Goal: Information Seeking & Learning: Learn about a topic

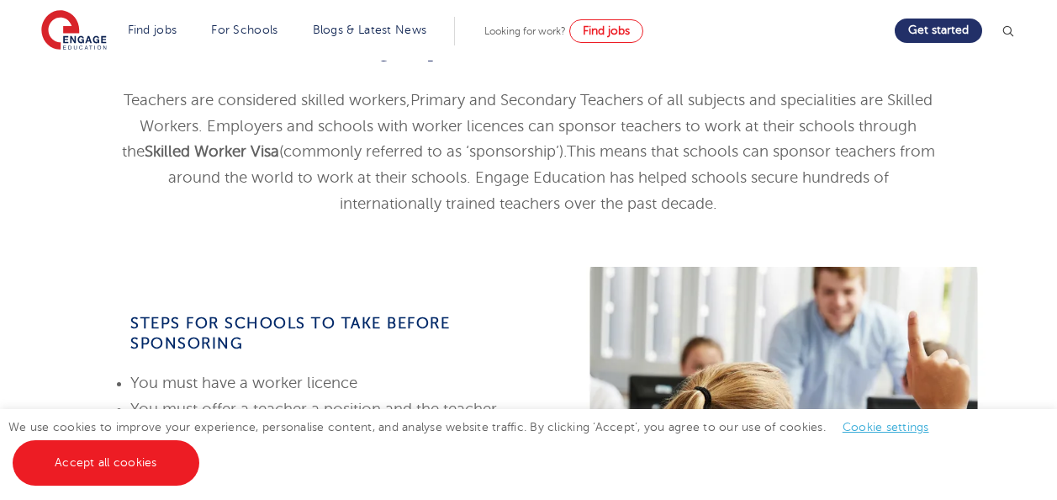
scroll to position [505, 0]
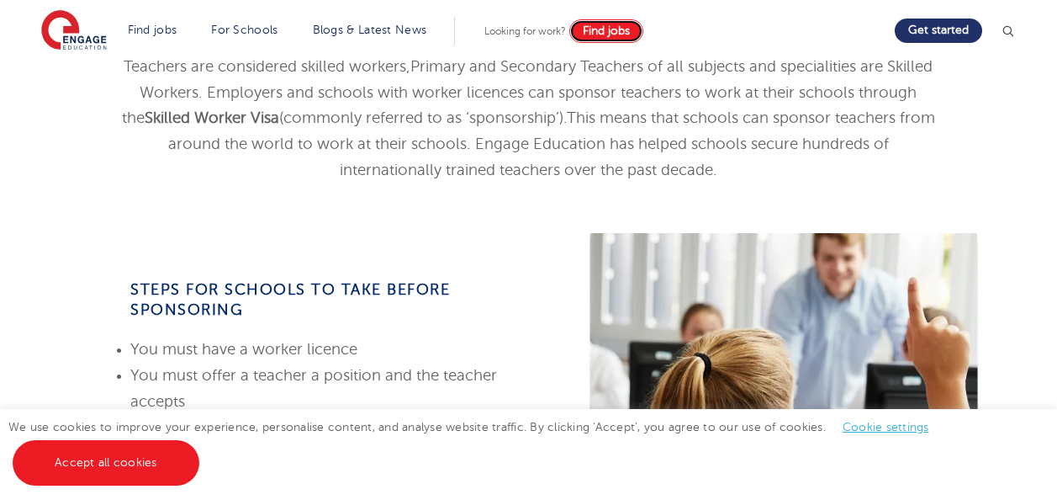
click at [627, 34] on span "Find jobs" at bounding box center [606, 30] width 47 height 13
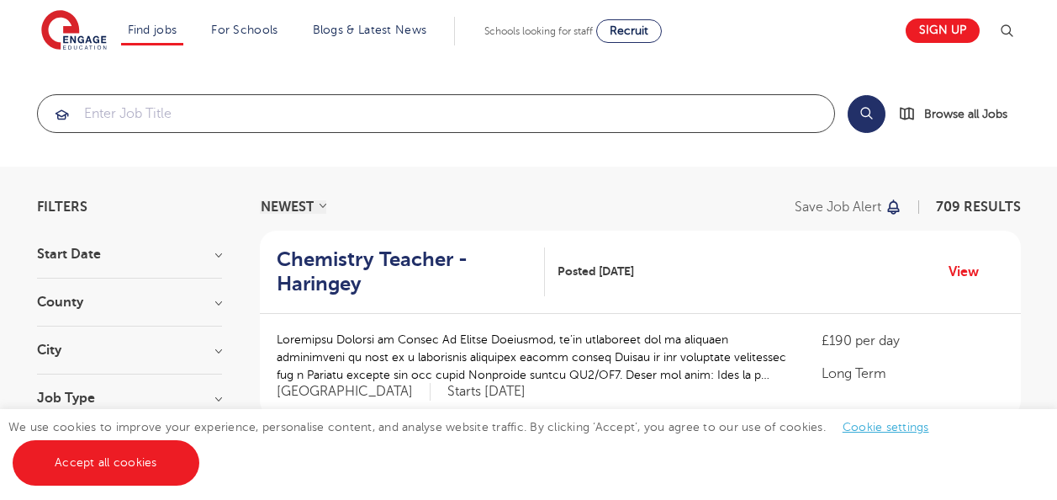
click at [289, 117] on input "search" at bounding box center [436, 113] width 797 height 37
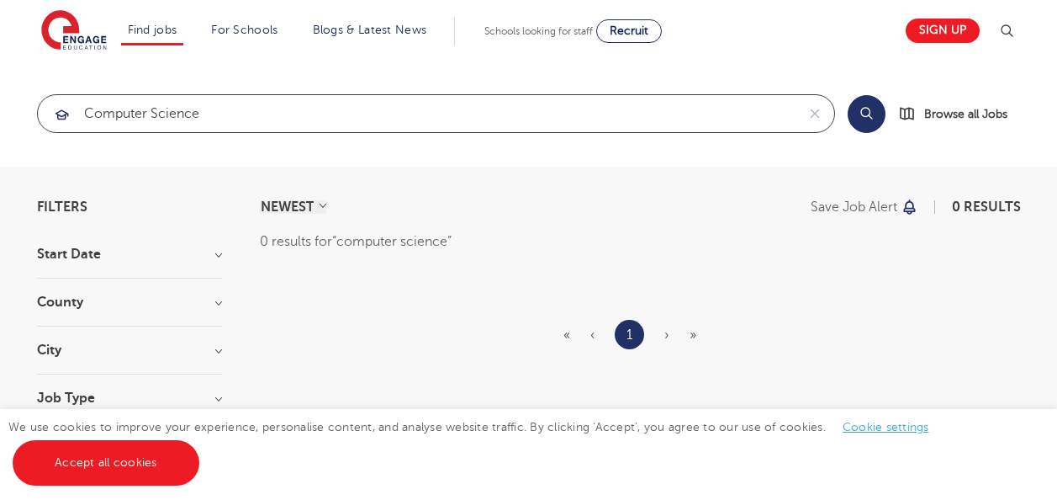
click button "Submit" at bounding box center [0, 0] width 0 height 0
click at [289, 117] on input "computer science" at bounding box center [417, 113] width 758 height 37
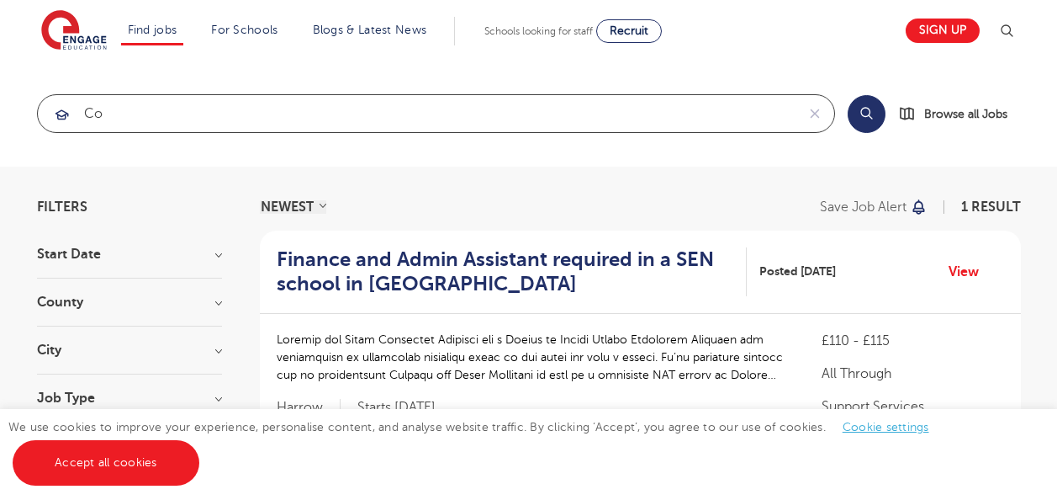
type input "c"
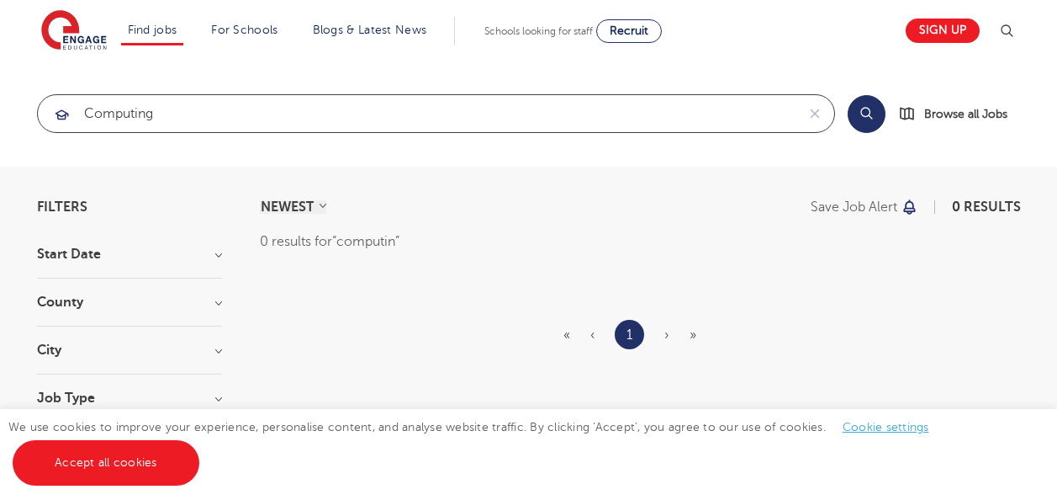
click button "Submit" at bounding box center [0, 0] width 0 height 0
click at [289, 117] on input "computing" at bounding box center [417, 113] width 758 height 37
type input "c"
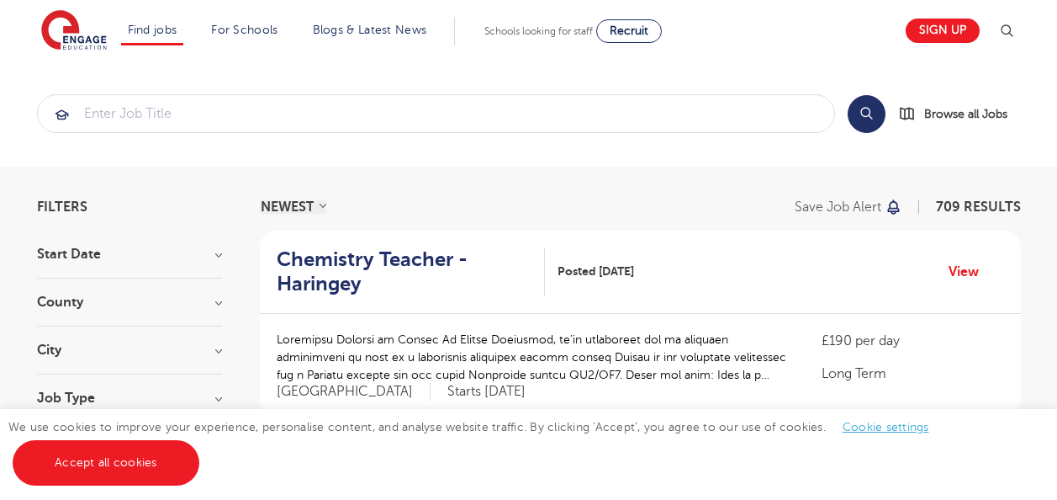
click at [118, 154] on section "Search Browse all Jobs" at bounding box center [528, 114] width 1057 height 106
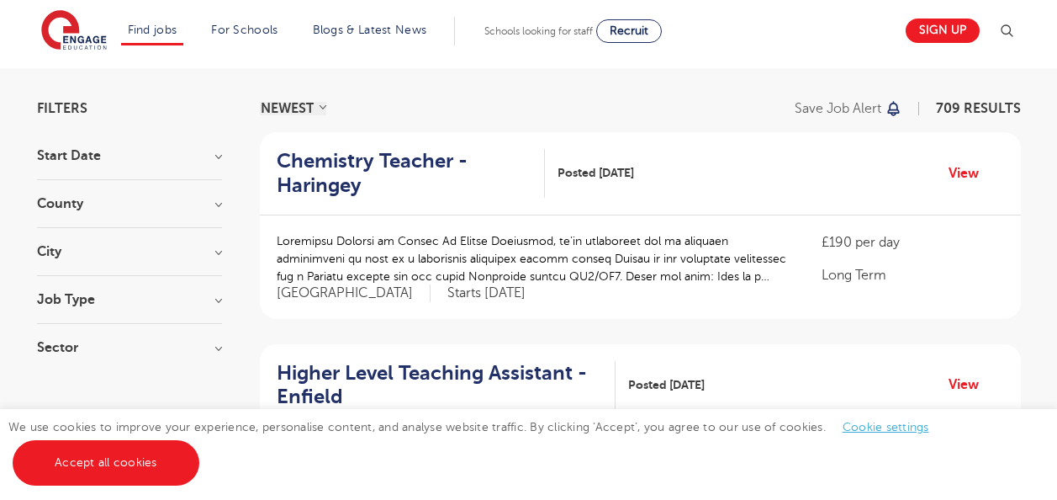
scroll to position [101, 0]
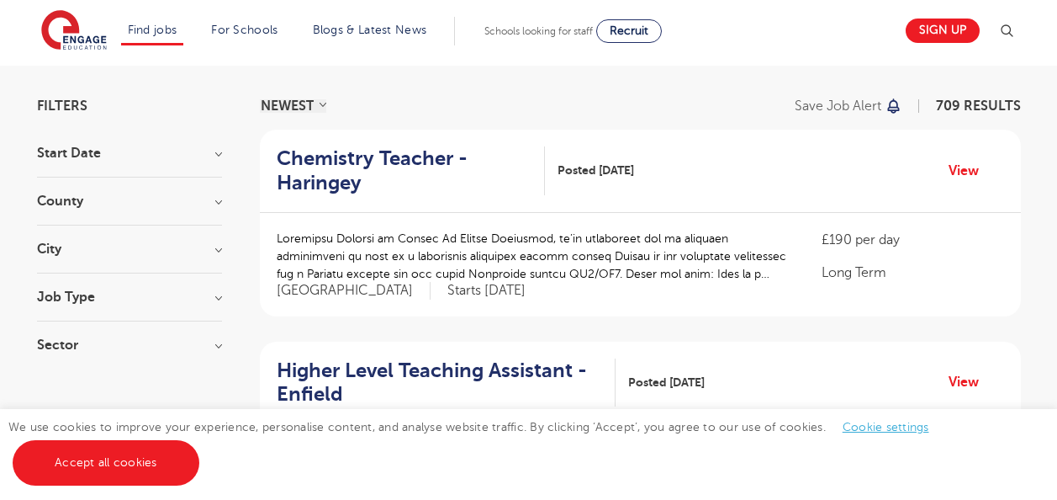
click at [220, 203] on h3 "County" at bounding box center [129, 200] width 185 height 13
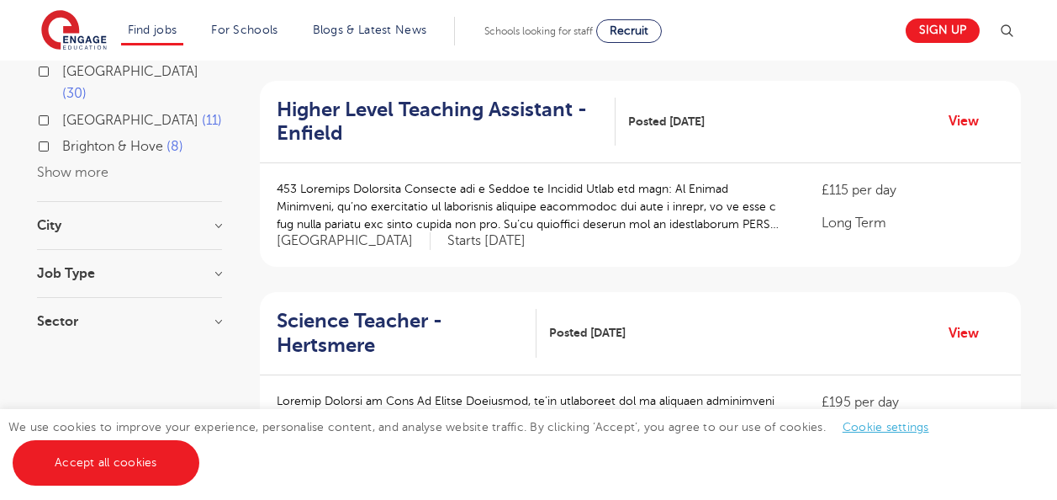
scroll to position [370, 0]
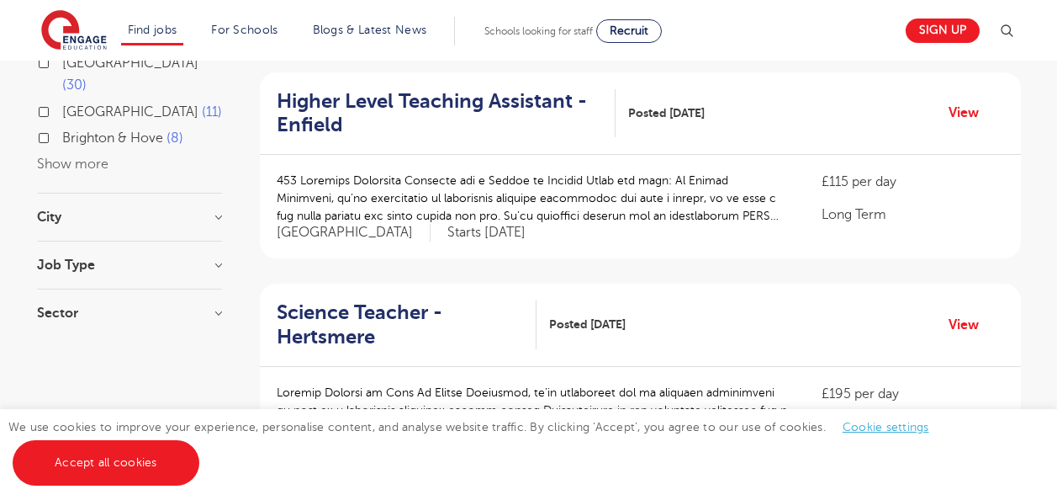
click at [219, 191] on section "Start Date October 95 November 63 January 5 Show more County London 452 Hertfor…" at bounding box center [129, 106] width 185 height 459
click at [213, 258] on h3 "Job Type" at bounding box center [129, 264] width 185 height 13
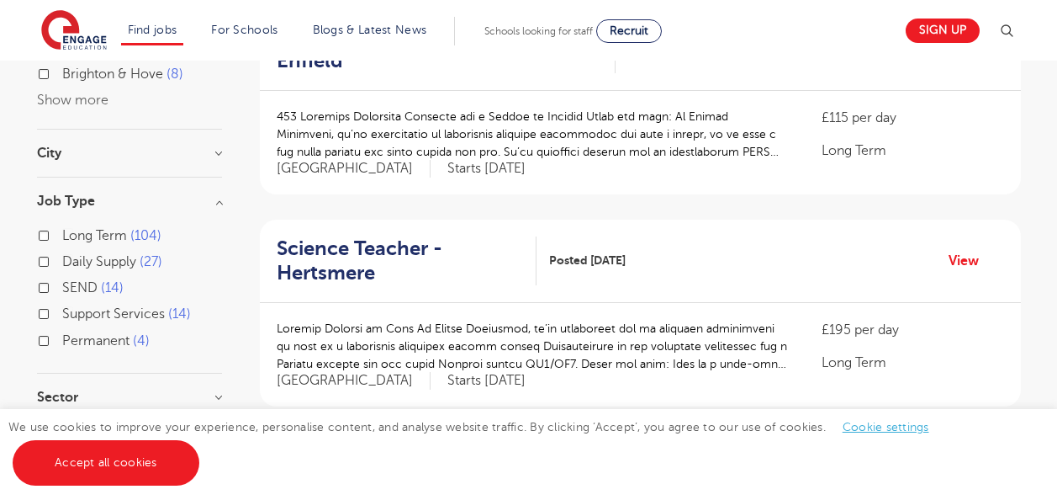
scroll to position [437, 0]
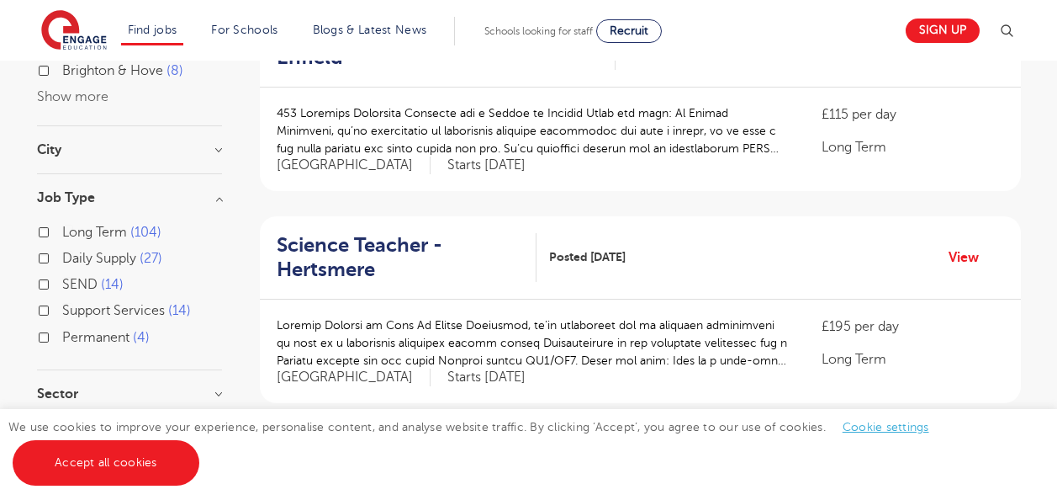
click at [214, 387] on h3 "Sector" at bounding box center [129, 393] width 185 height 13
click at [62, 247] on label "Daily Supply 27" at bounding box center [112, 258] width 100 height 22
click at [62, 251] on input "Daily Supply 27" at bounding box center [67, 256] width 11 height 11
checkbox input "true"
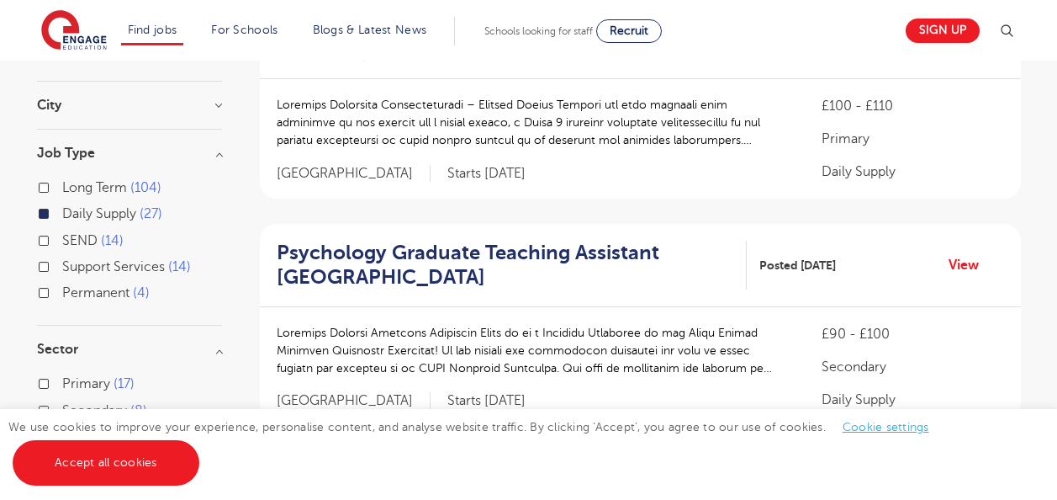
click at [62, 186] on label "Long Term 104" at bounding box center [111, 188] width 99 height 22
click at [62, 186] on input "Long Term 104" at bounding box center [67, 185] width 11 height 11
checkbox input "true"
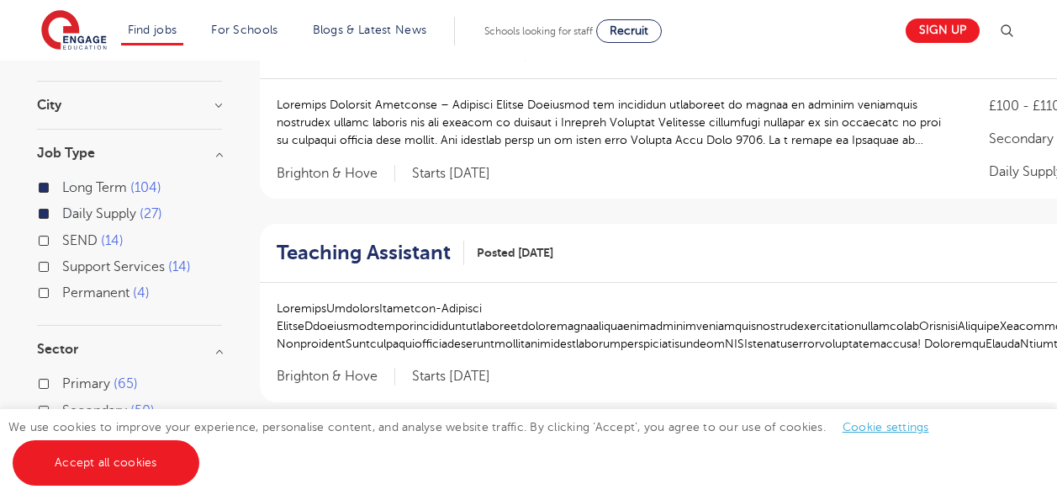
click at [62, 256] on label "Support Services 14" at bounding box center [126, 267] width 129 height 22
click at [62, 259] on input "Support Services 14" at bounding box center [67, 264] width 11 height 11
checkbox input "true"
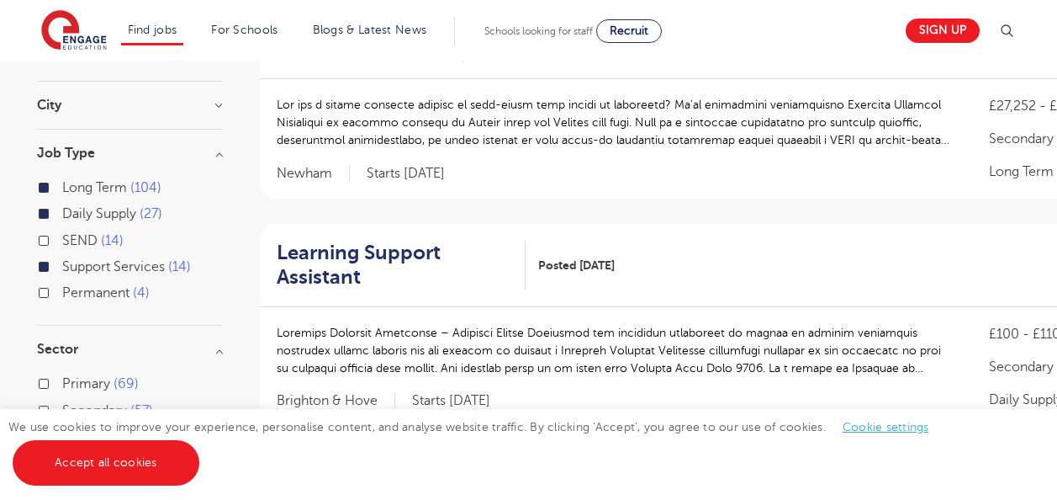
click at [62, 256] on label "Support Services 14" at bounding box center [126, 267] width 129 height 22
click at [62, 259] on input "Support Services 14" at bounding box center [67, 264] width 11 height 11
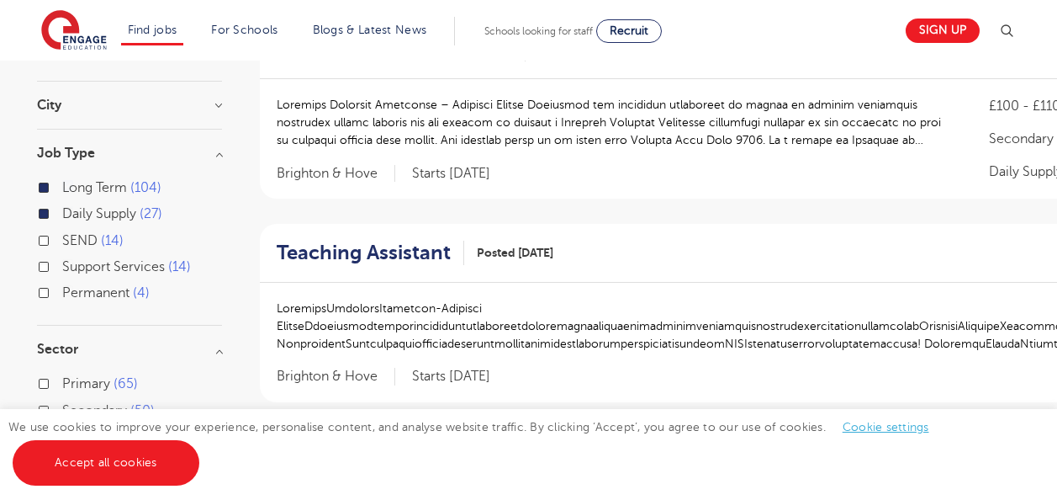
click at [62, 203] on label "Daily Supply 27" at bounding box center [112, 214] width 100 height 22
click at [62, 206] on input "Daily Supply 27" at bounding box center [67, 211] width 11 height 11
checkbox input "false"
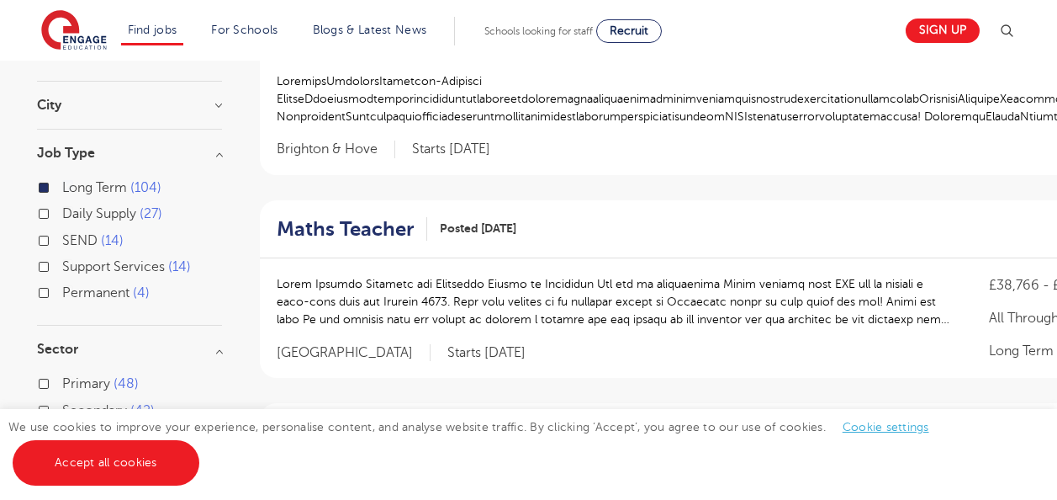
click at [45, 177] on div "Long Term 104" at bounding box center [129, 190] width 185 height 26
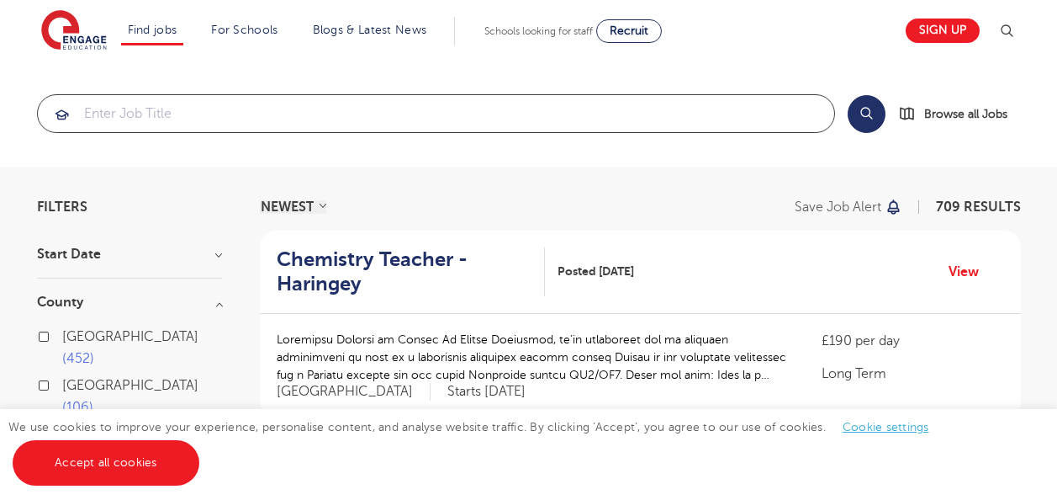
click at [546, 112] on input "search" at bounding box center [436, 113] width 797 height 37
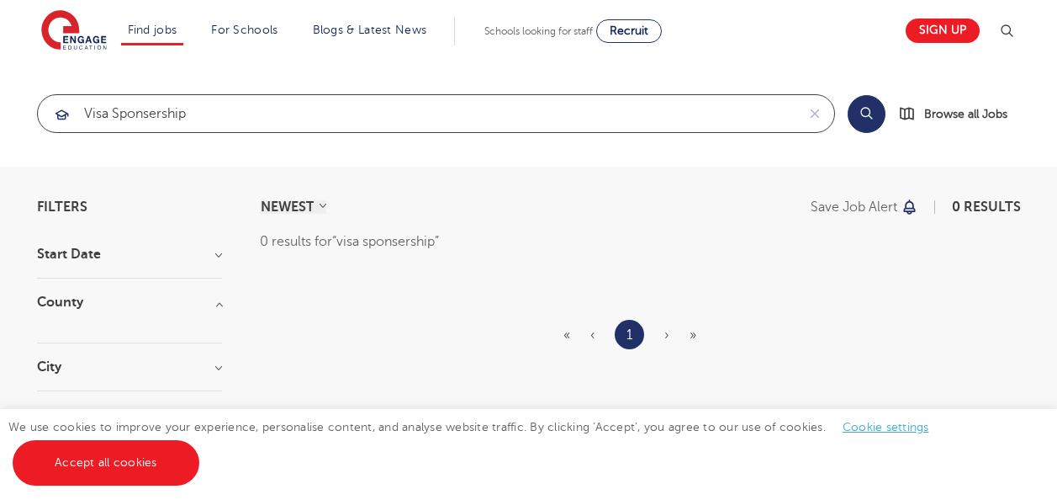
type input "visa sponsership"
click button "Submit" at bounding box center [0, 0] width 0 height 0
click at [546, 112] on input "visa sponsership" at bounding box center [417, 113] width 758 height 37
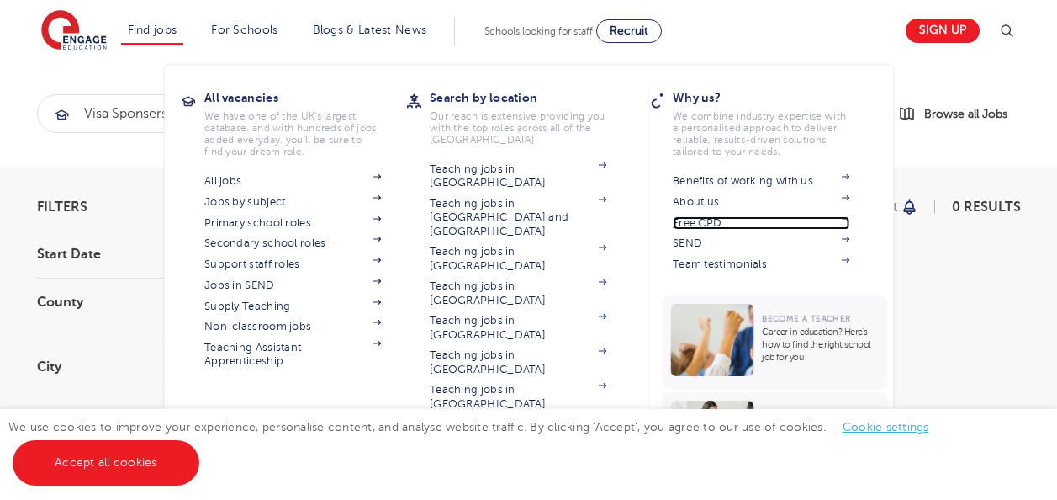
click at [717, 218] on link "Free CPD" at bounding box center [761, 222] width 177 height 13
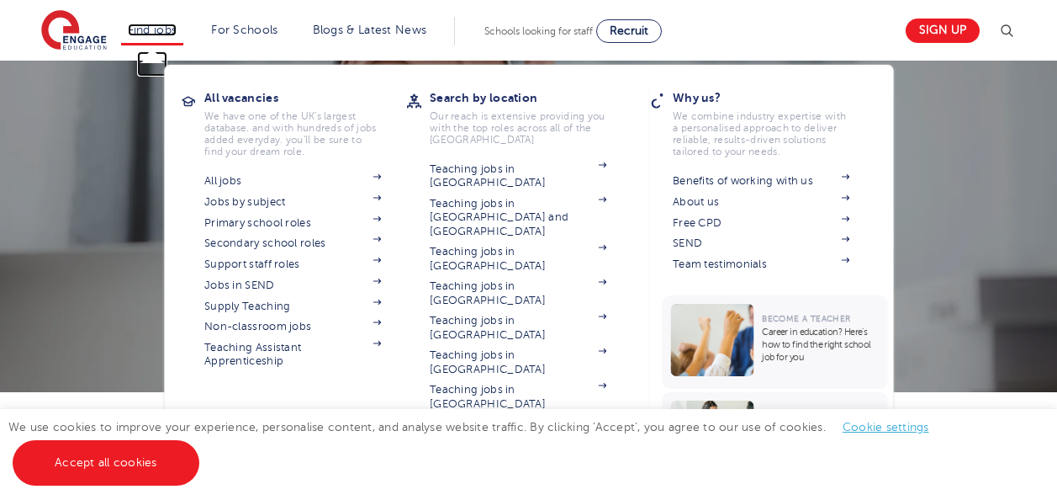
click at [171, 24] on link "Find jobs" at bounding box center [153, 30] width 50 height 13
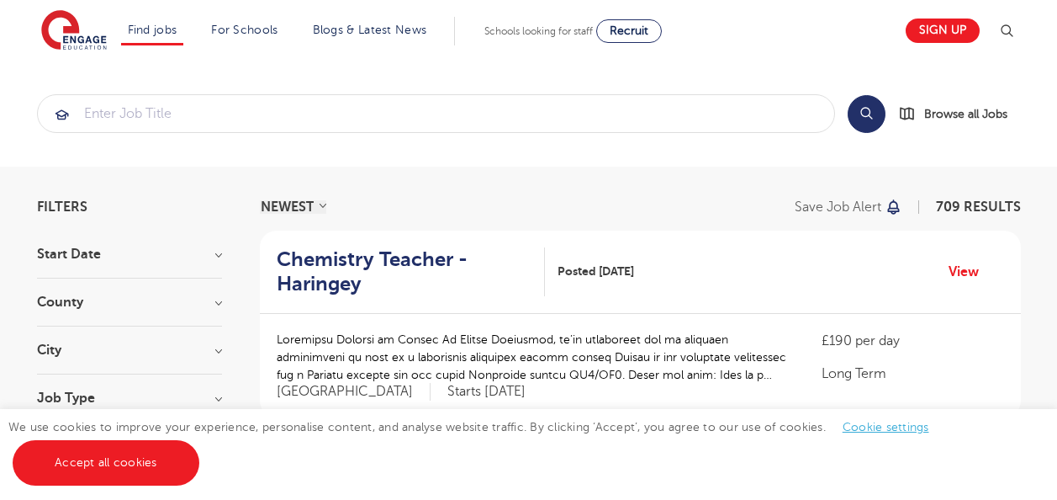
click at [244, 124] on input "search" at bounding box center [436, 113] width 797 height 37
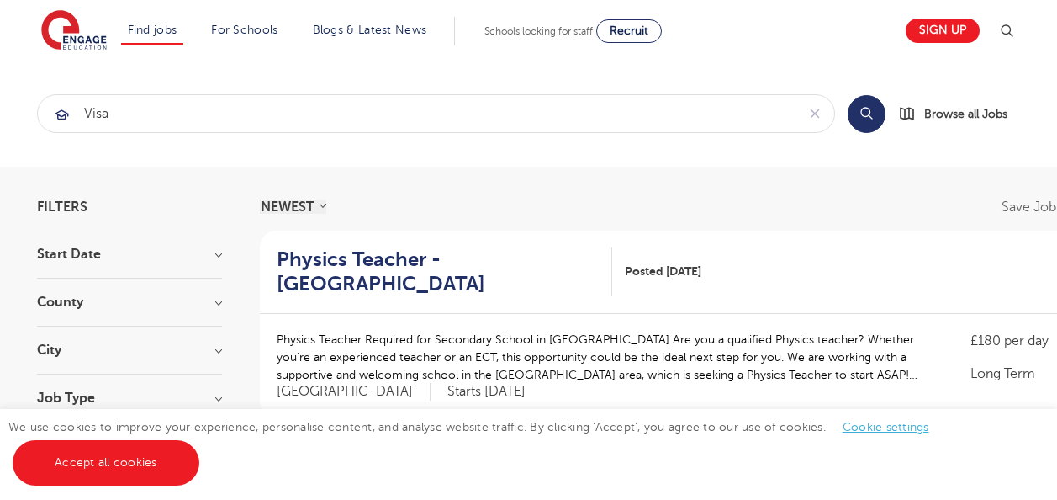
click button "Submit" at bounding box center [0, 0] width 0 height 0
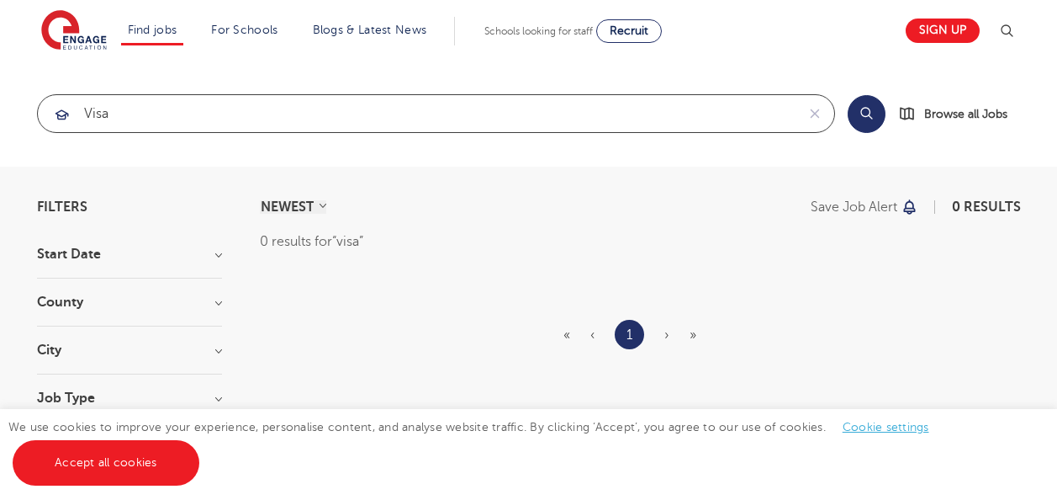
click at [244, 124] on input "visa" at bounding box center [417, 113] width 758 height 37
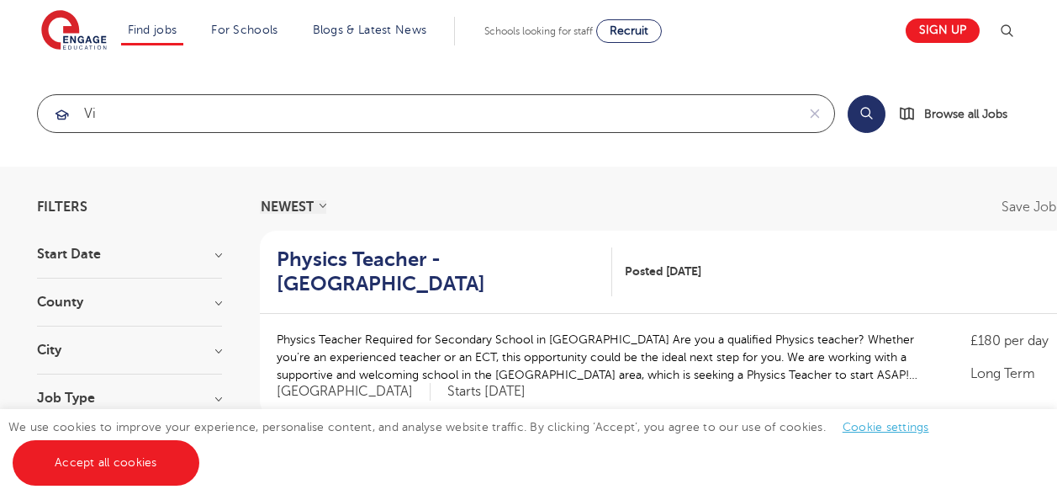
type input "v"
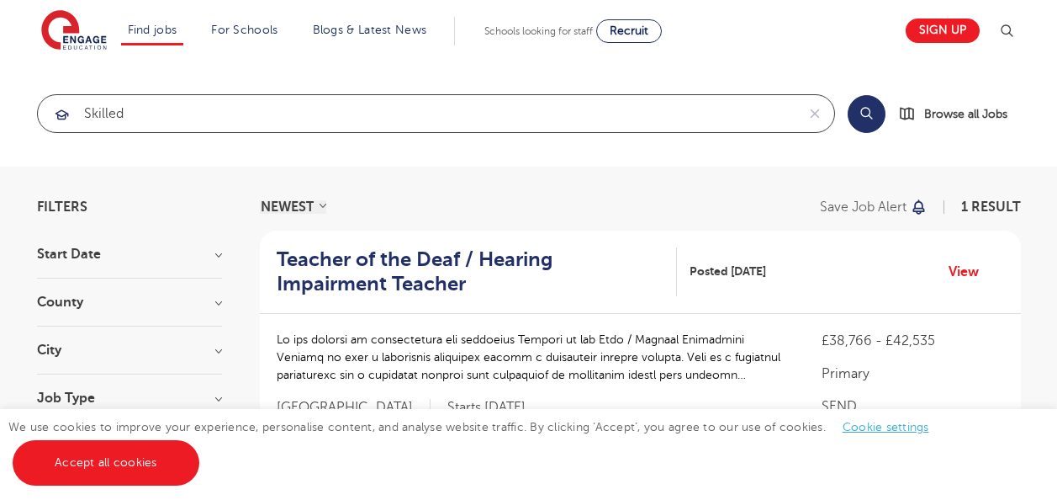
type input "skilled"
click button "Submit" at bounding box center [0, 0] width 0 height 0
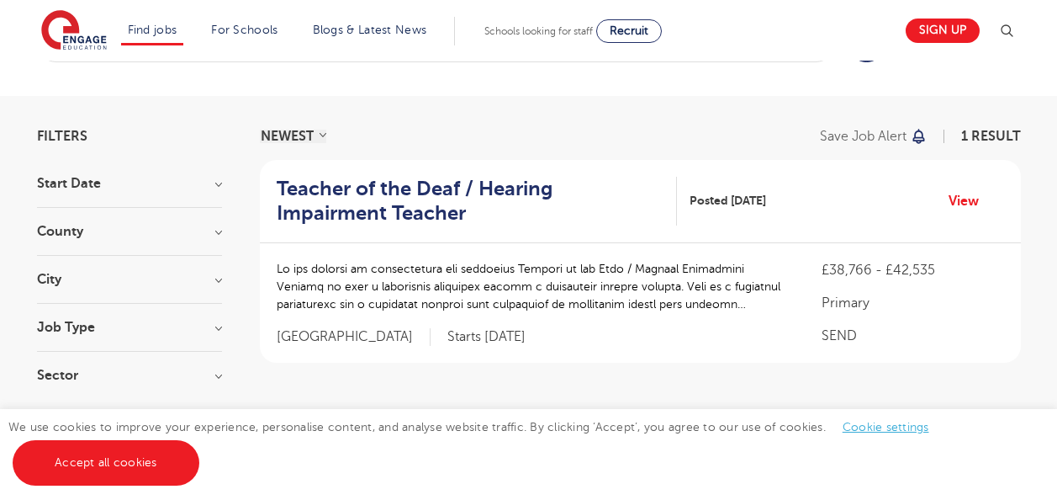
scroll to position [67, 0]
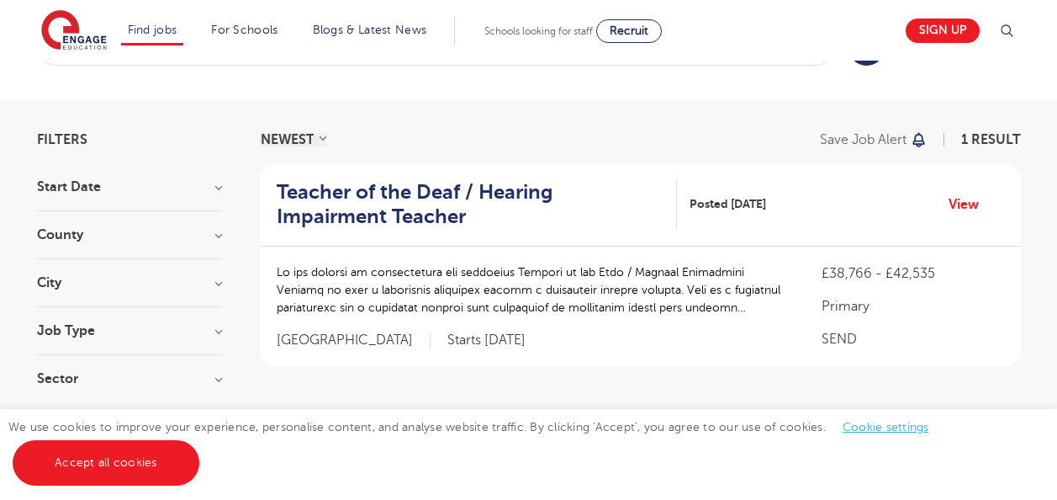
click at [211, 327] on h3 "Job Type" at bounding box center [129, 330] width 185 height 13
click at [214, 286] on h3 "City" at bounding box center [129, 282] width 185 height 13
click at [214, 241] on div "County Islington 1 Show more" at bounding box center [129, 243] width 185 height 31
click at [224, 179] on div "Filters Start Date January 1 Show more County Islington 1 Show more City Isling…" at bounding box center [528, 331] width 1009 height 397
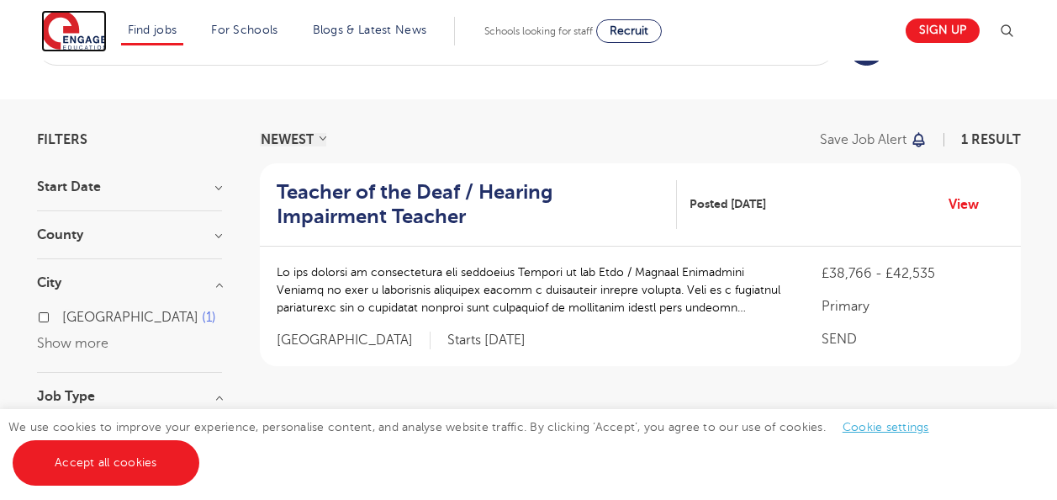
click at [82, 34] on img at bounding box center [74, 31] width 66 height 42
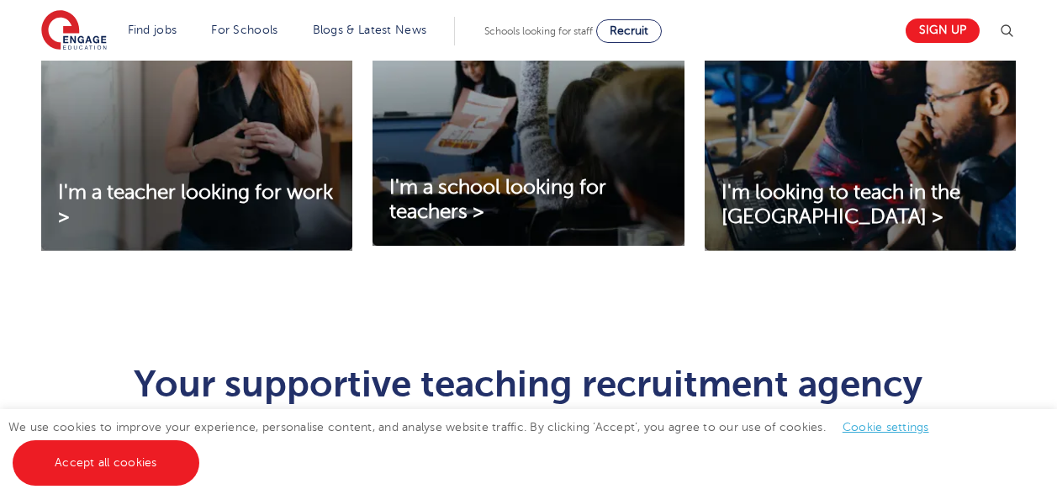
scroll to position [774, 0]
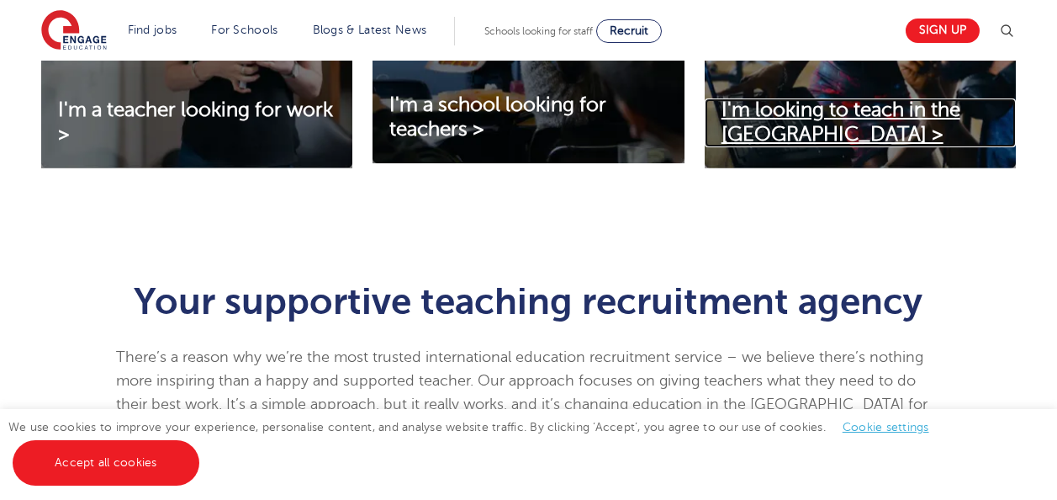
click at [887, 119] on span "I'm looking to teach in the [GEOGRAPHIC_DATA] >" at bounding box center [841, 121] width 239 height 47
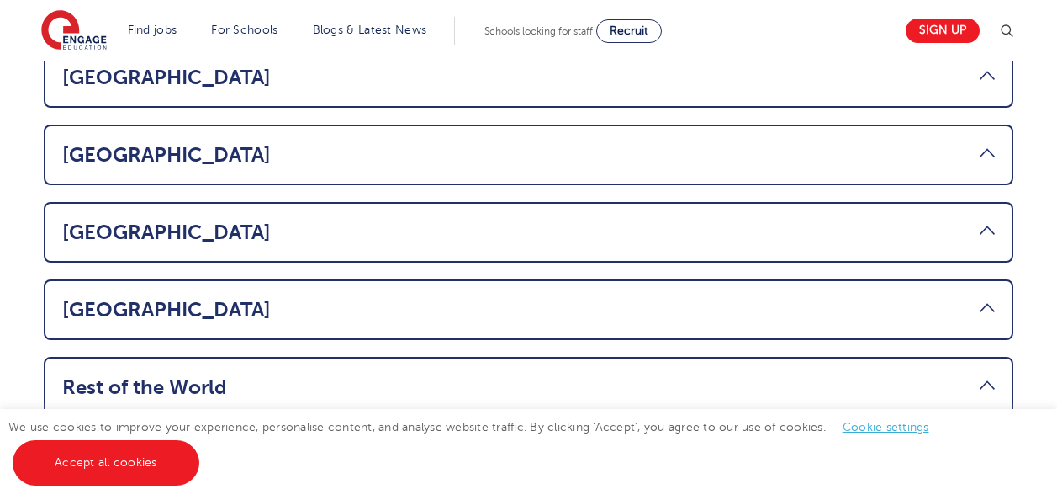
scroll to position [1279, 0]
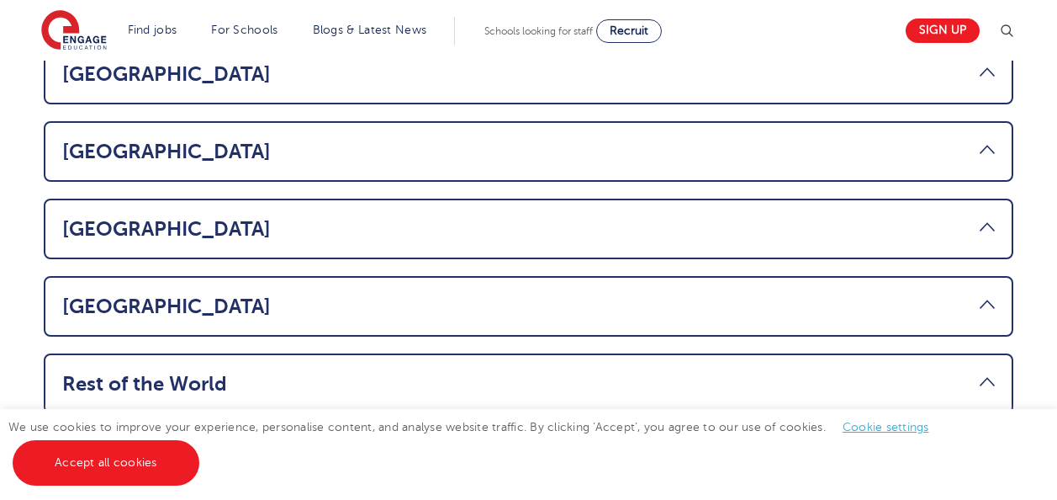
click at [910, 372] on link "Rest of the World" at bounding box center [528, 384] width 933 height 24
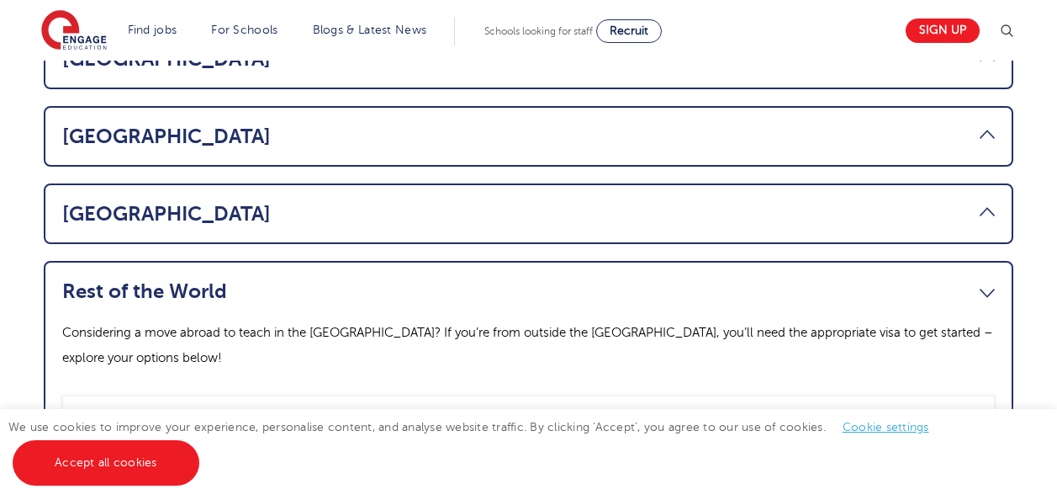
scroll to position [1262, 0]
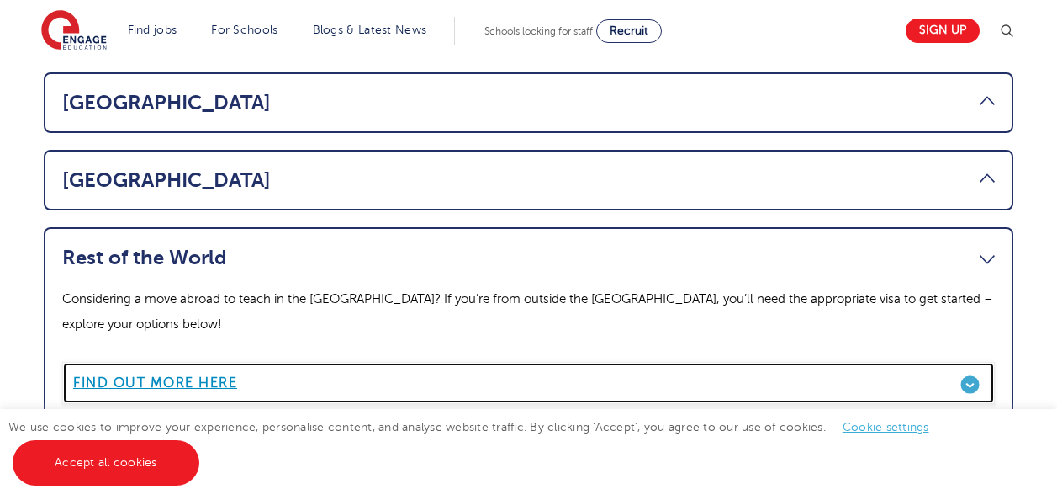
click at [216, 375] on b "Find out more here" at bounding box center [155, 382] width 164 height 15
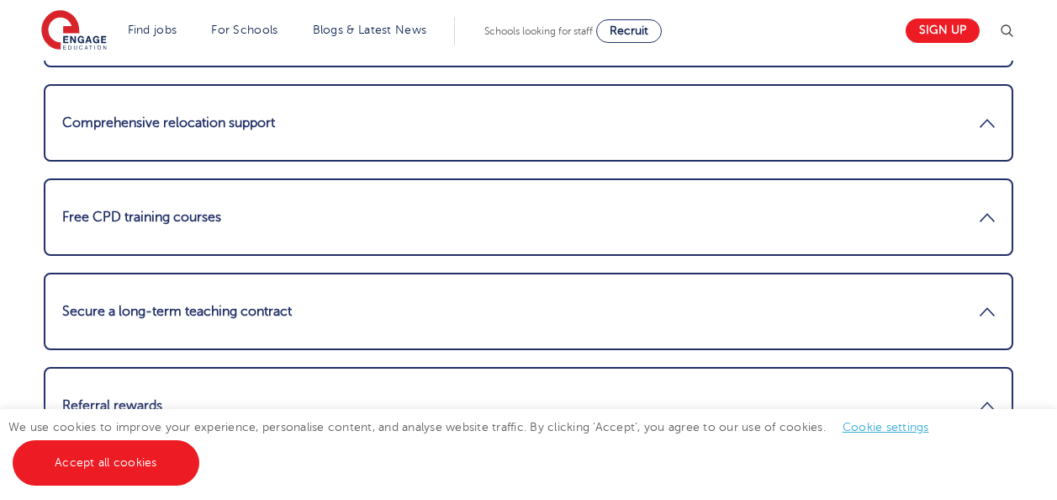
scroll to position [2422, 0]
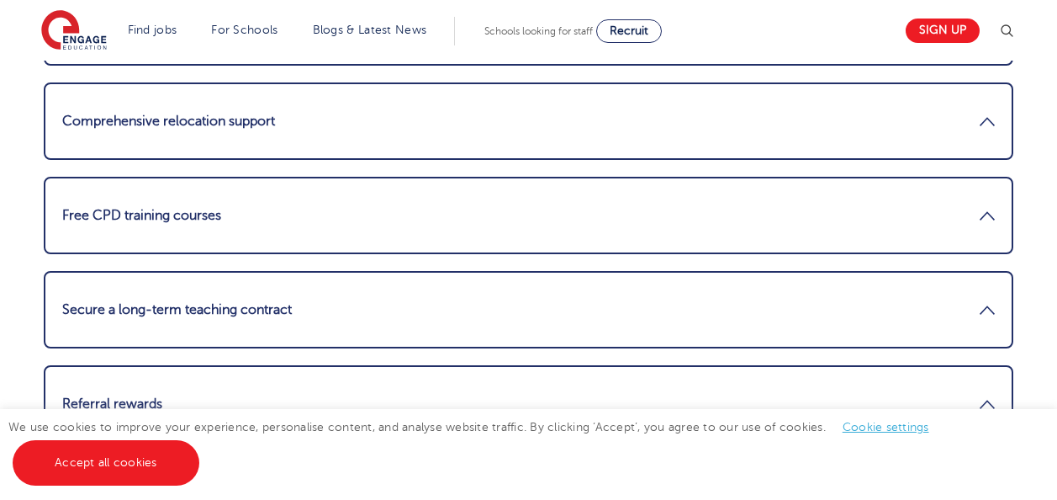
click at [877, 217] on link "Free CPD training courses" at bounding box center [528, 215] width 933 height 40
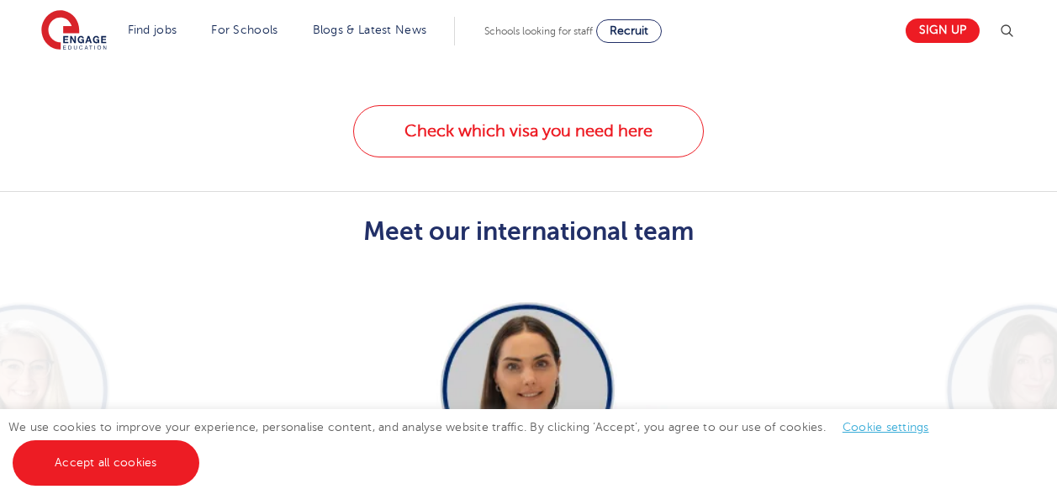
scroll to position [3398, 0]
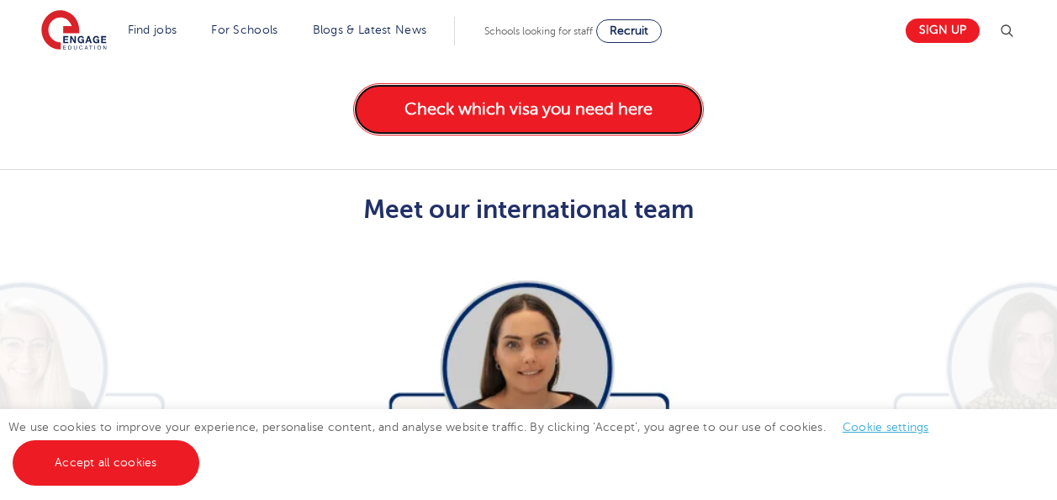
click at [624, 93] on link "Check which visa you need here" at bounding box center [528, 109] width 351 height 52
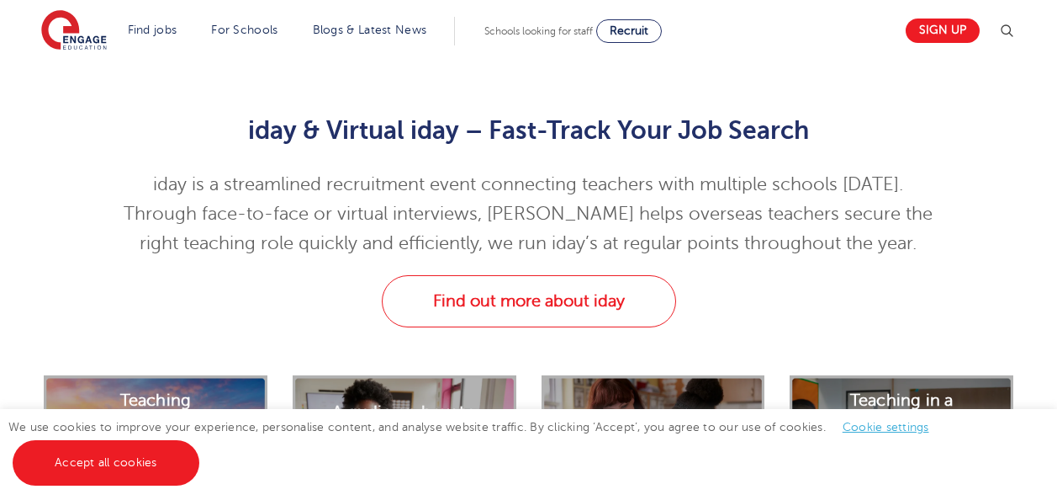
scroll to position [4492, 0]
